Goal: Transaction & Acquisition: Obtain resource

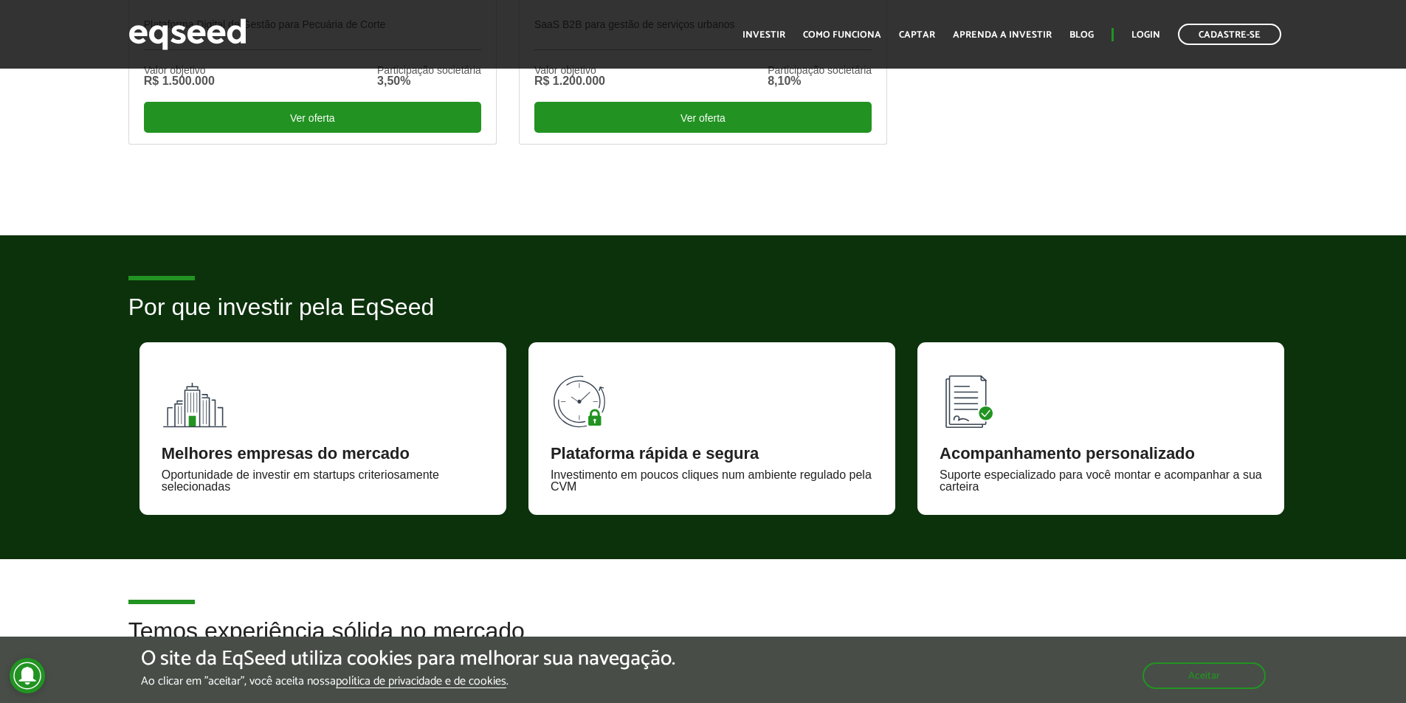
scroll to position [859, 0]
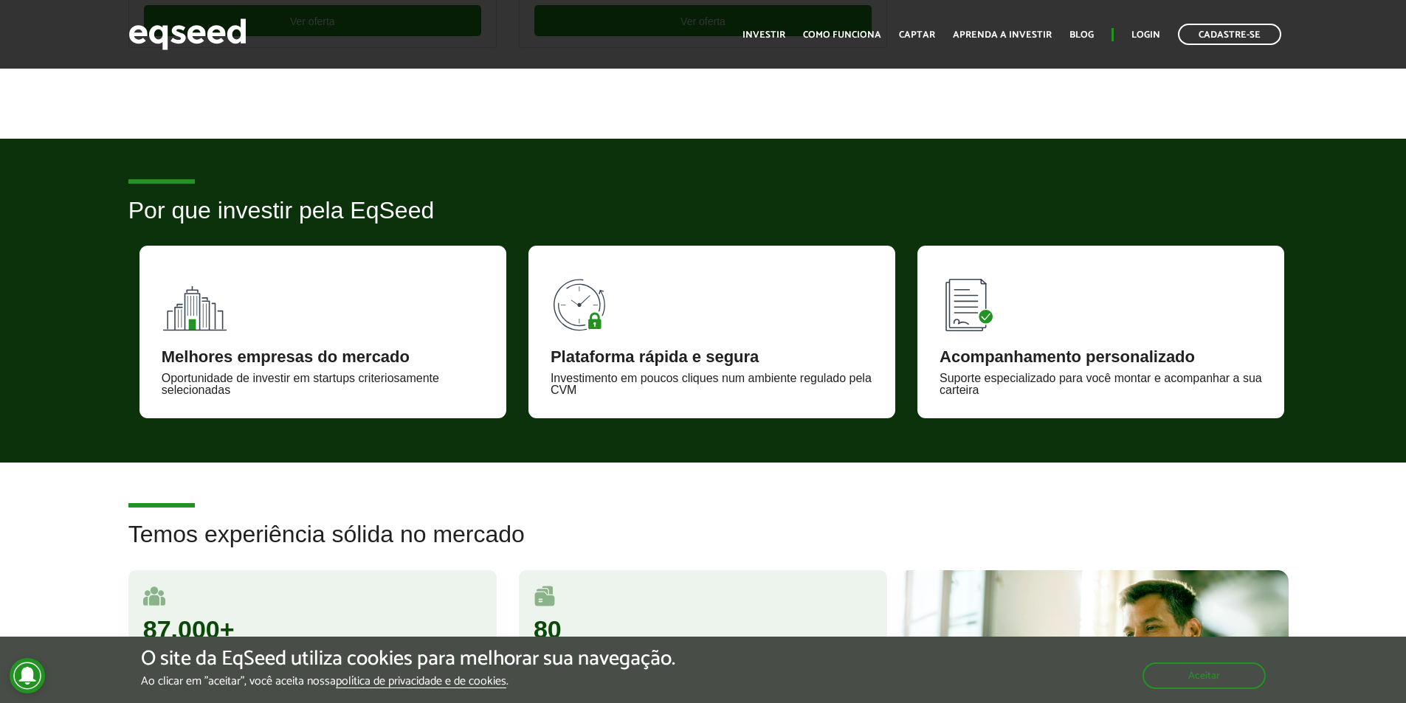
click at [198, 312] on img at bounding box center [195, 301] width 66 height 66
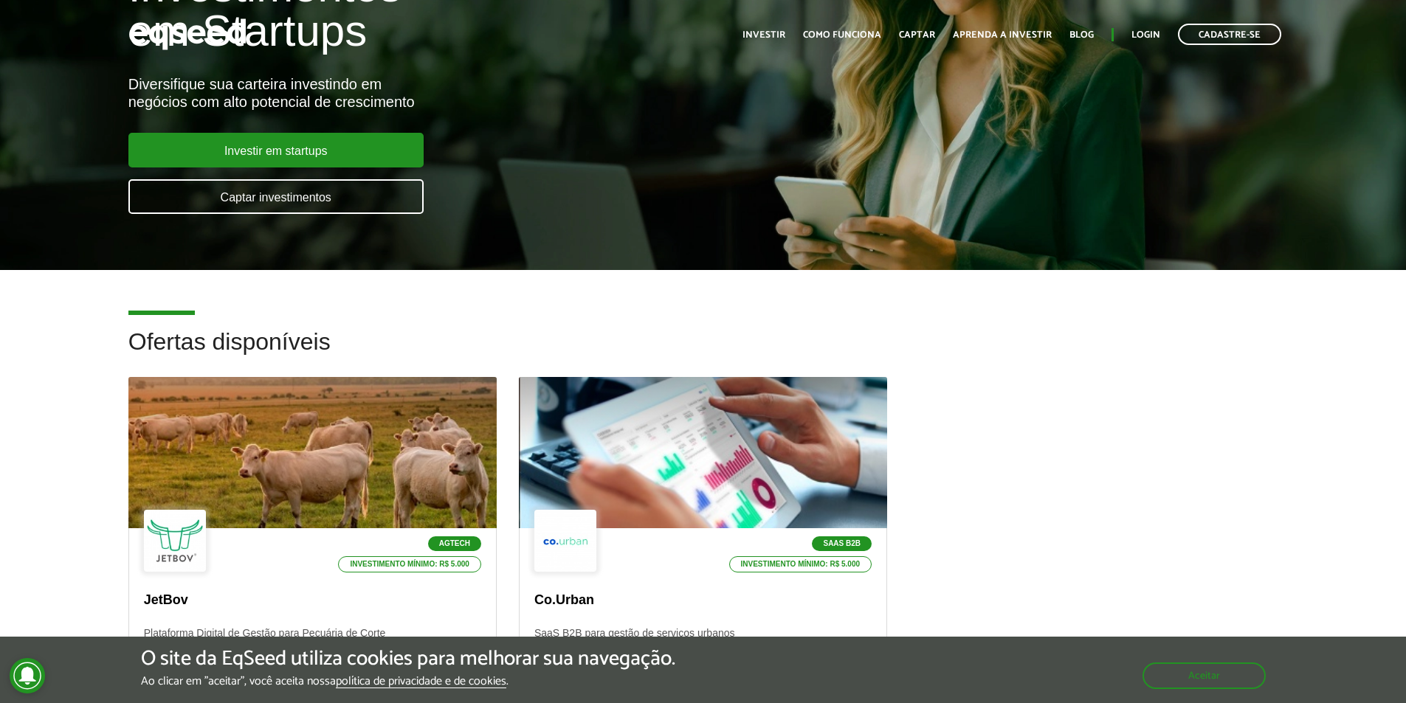
scroll to position [0, 0]
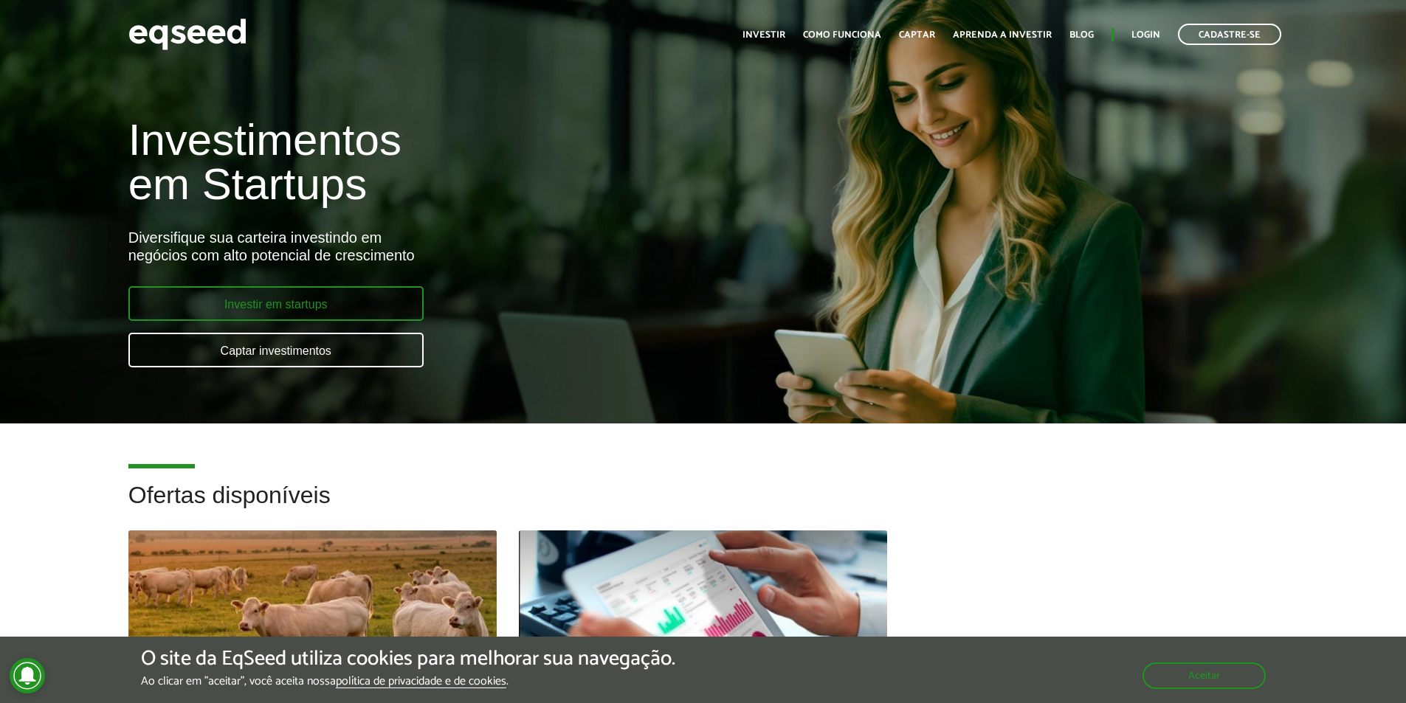
click at [291, 303] on link "Investir em startups" at bounding box center [275, 303] width 295 height 35
